Goal: Find contact information: Find contact information

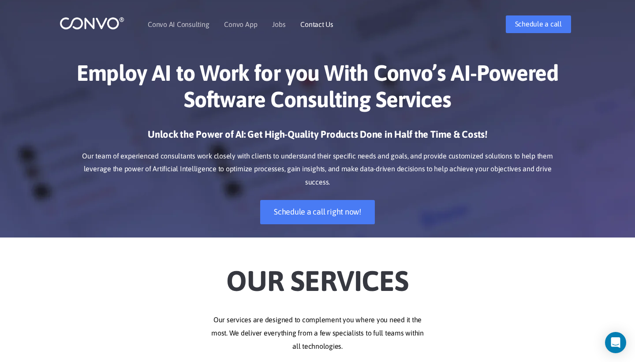
click at [313, 22] on link "Contact Us" at bounding box center [316, 24] width 33 height 7
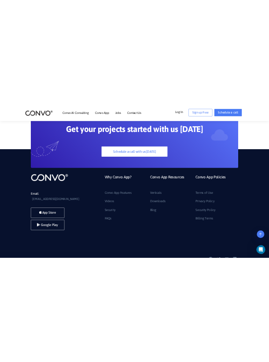
scroll to position [693, 0]
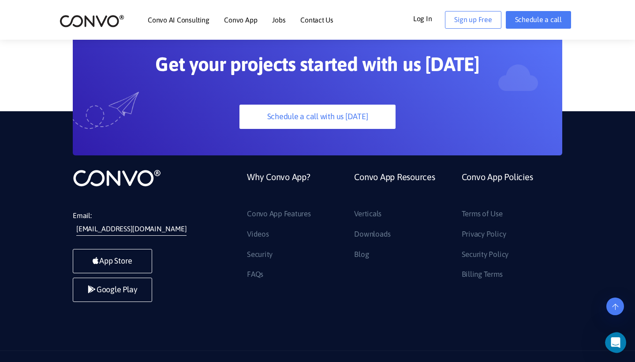
click at [143, 222] on link "[EMAIL_ADDRESS][DOMAIN_NAME]" at bounding box center [131, 228] width 110 height 13
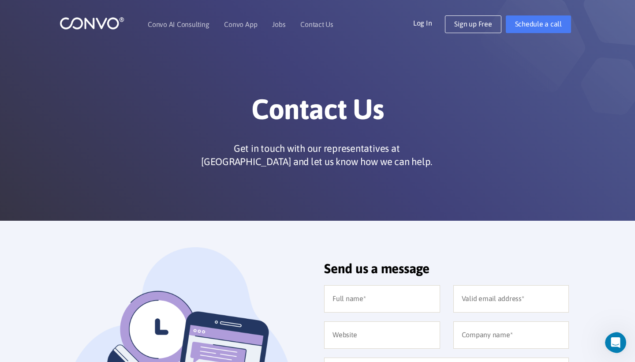
scroll to position [0, 0]
click at [279, 25] on link "Jobs" at bounding box center [278, 24] width 13 height 7
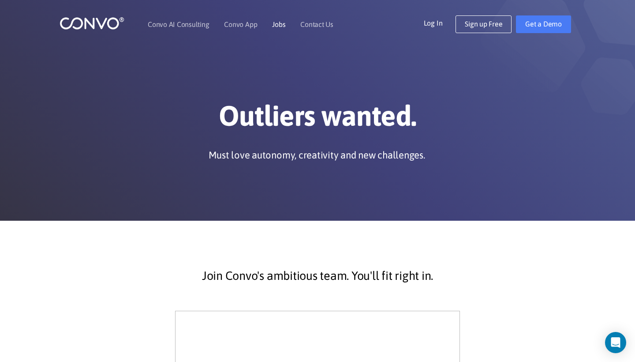
click at [277, 23] on link "Jobs" at bounding box center [278, 24] width 13 height 7
click at [308, 25] on link "Contact Us" at bounding box center [316, 24] width 33 height 7
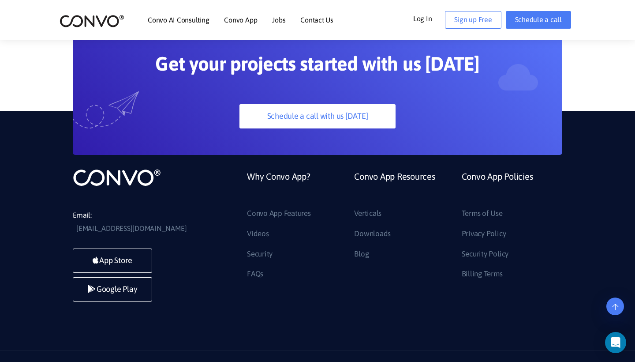
scroll to position [693, 0]
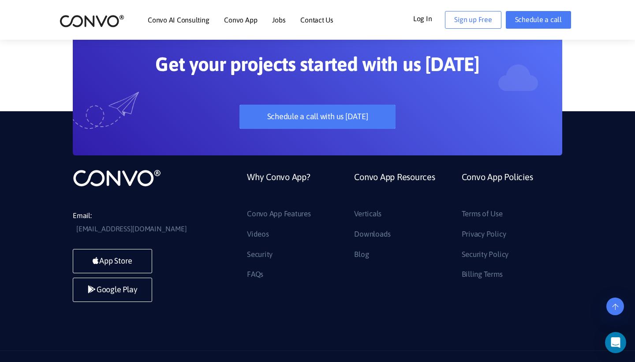
click at [317, 104] on link "Schedule a call with us [DATE]" at bounding box center [317, 116] width 156 height 24
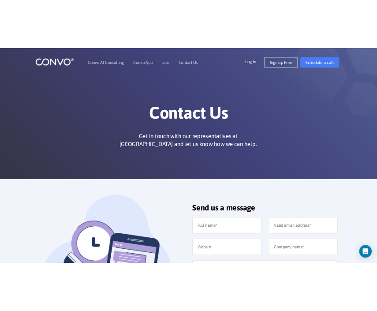
scroll to position [0, 0]
